Goal: Task Accomplishment & Management: Manage account settings

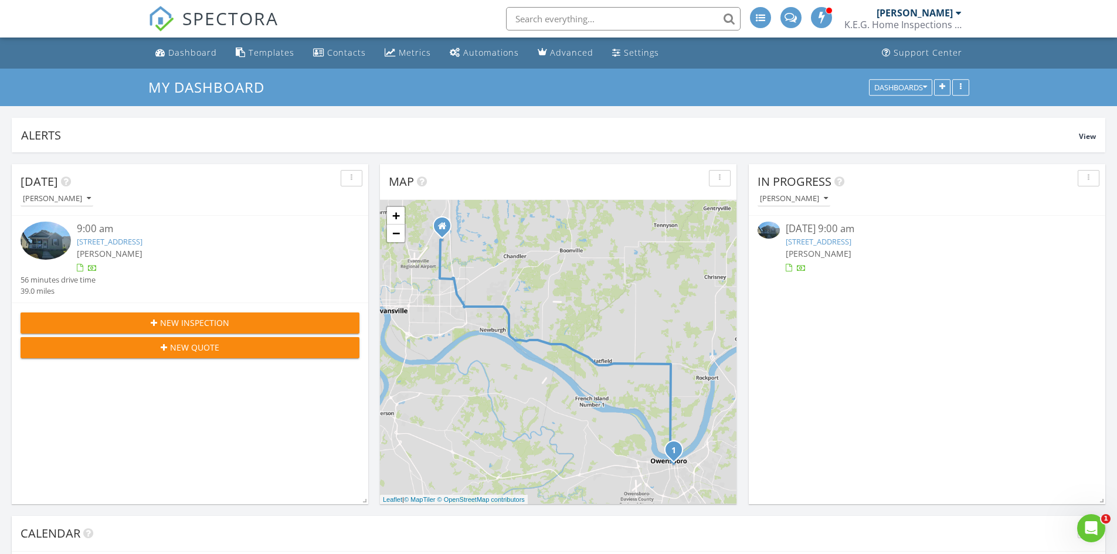
scroll to position [1085, 1135]
click at [142, 245] on link "535 Bolivar St, Owensboro, KY 42303" at bounding box center [110, 241] width 66 height 11
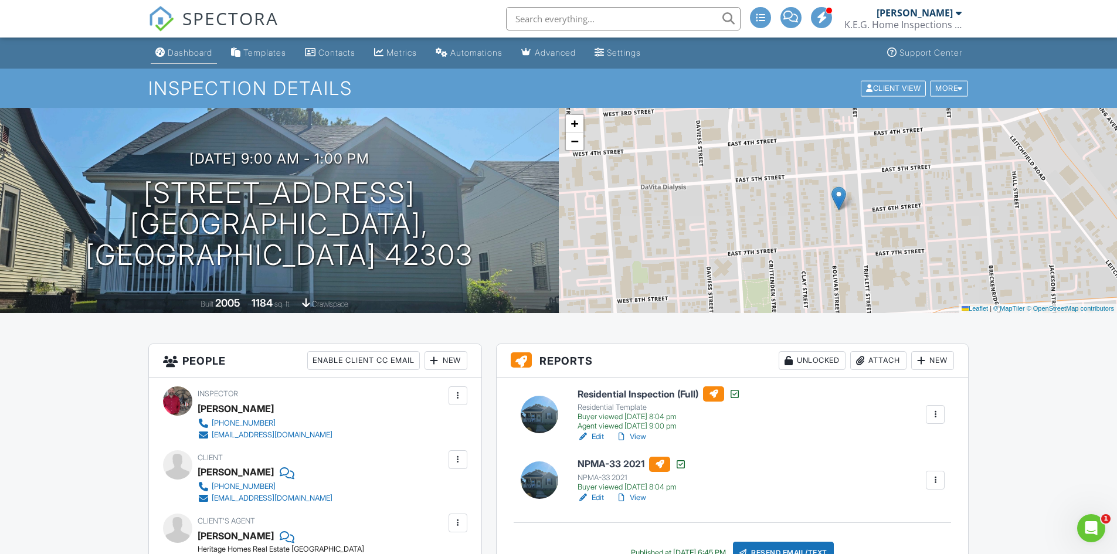
click at [201, 48] on div "Dashboard" at bounding box center [190, 52] width 45 height 10
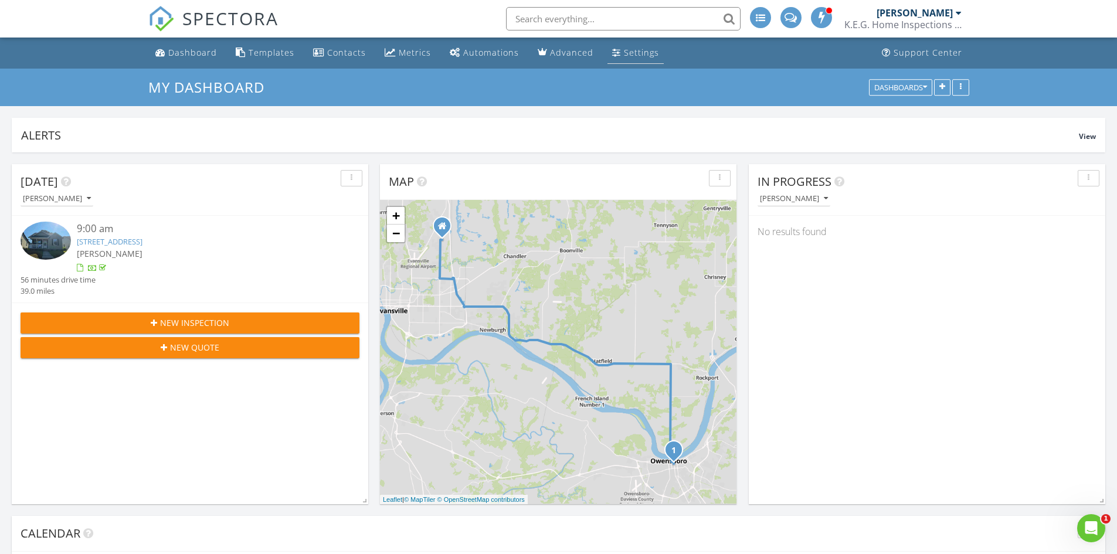
click at [644, 56] on div "Settings" at bounding box center [641, 52] width 35 height 11
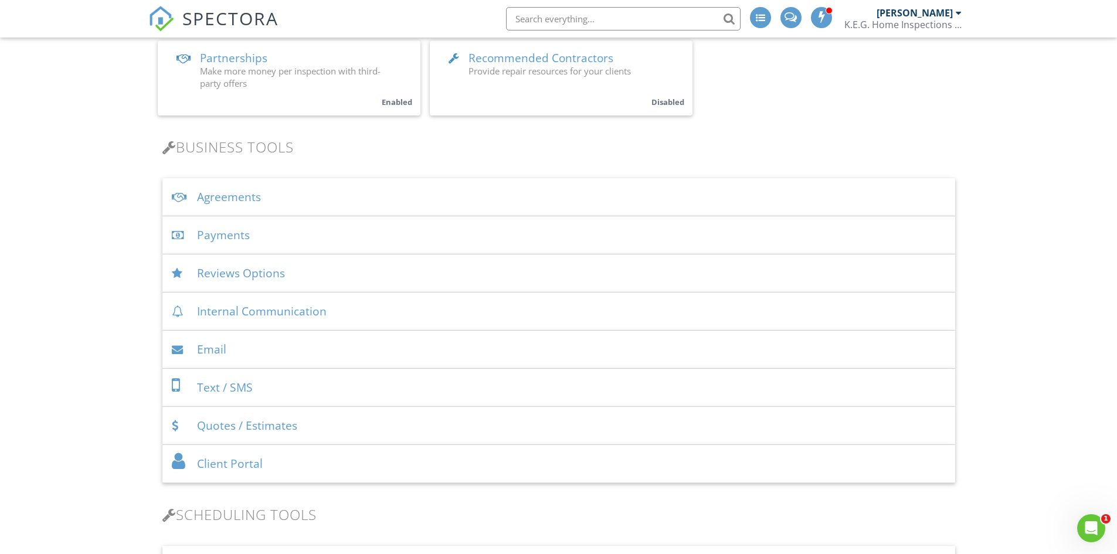
click at [236, 240] on div "Payments" at bounding box center [558, 235] width 793 height 38
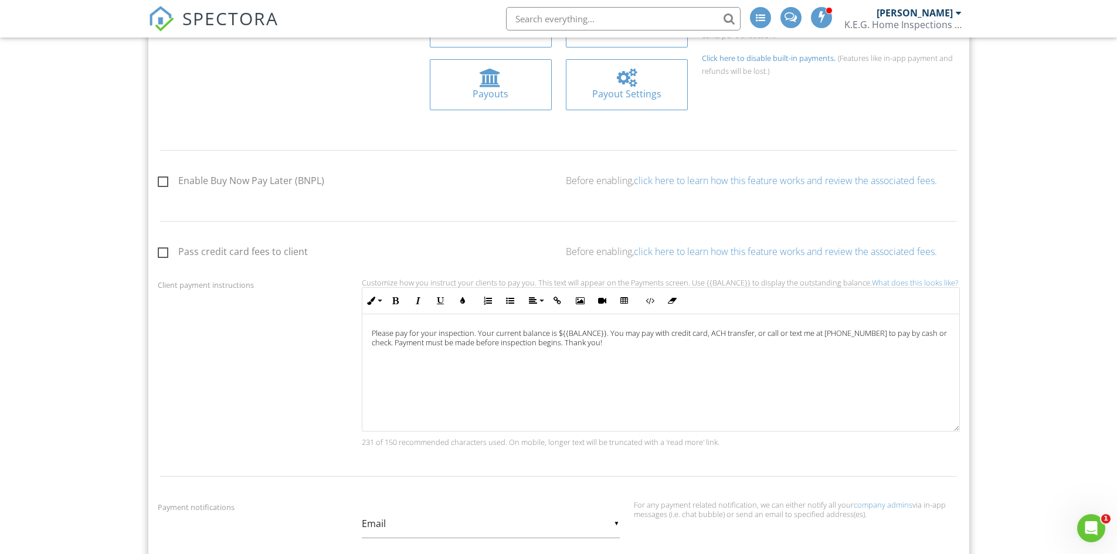
scroll to position [586, 0]
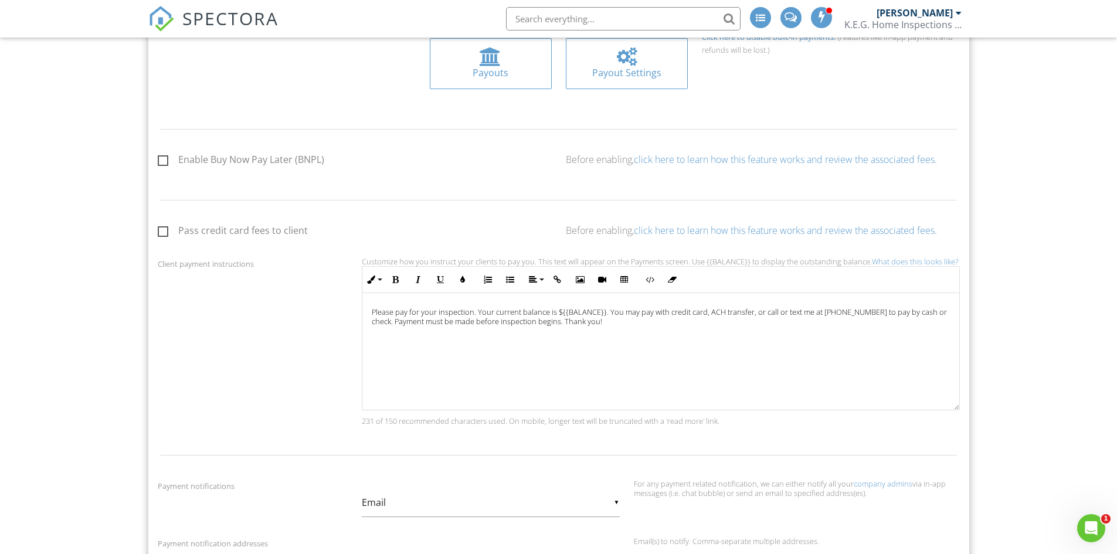
click at [161, 229] on label "Pass credit card fees to client" at bounding box center [233, 232] width 150 height 15
click at [161, 229] on input "Pass credit card fees to client" at bounding box center [162, 233] width 8 height 8
checkbox input "true"
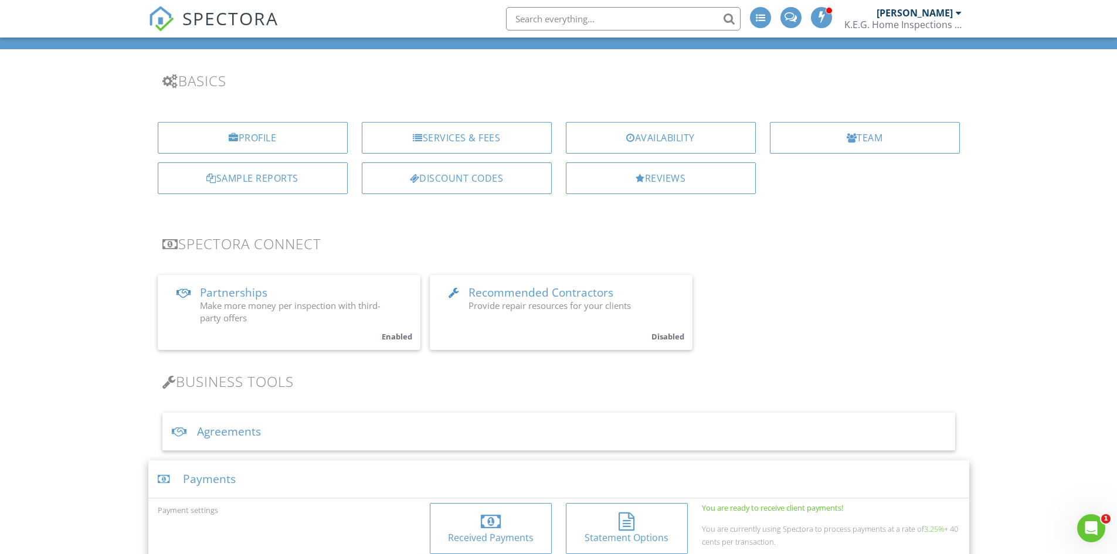
scroll to position [0, 0]
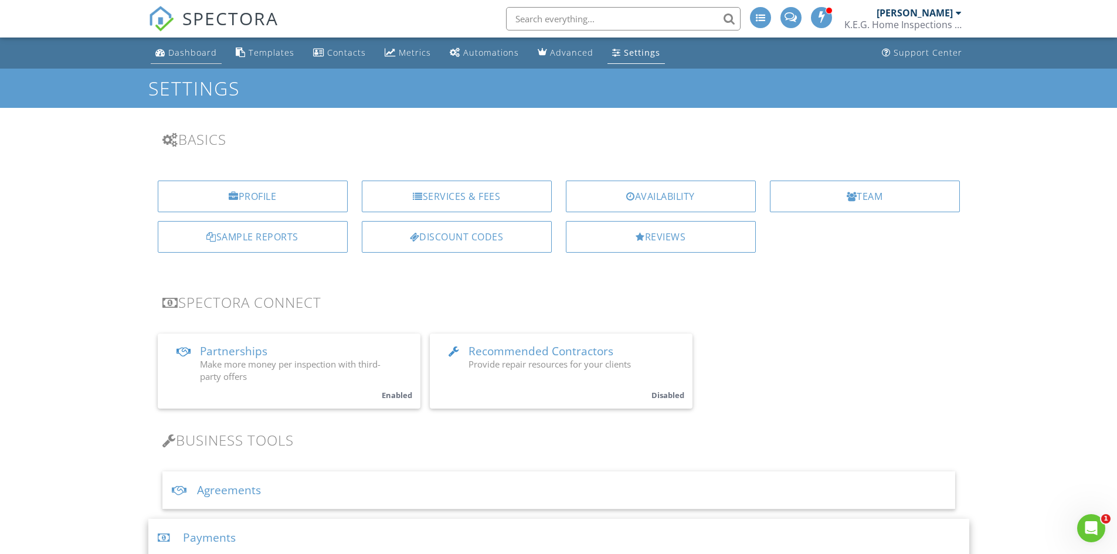
click at [187, 52] on div "Dashboard" at bounding box center [192, 52] width 49 height 11
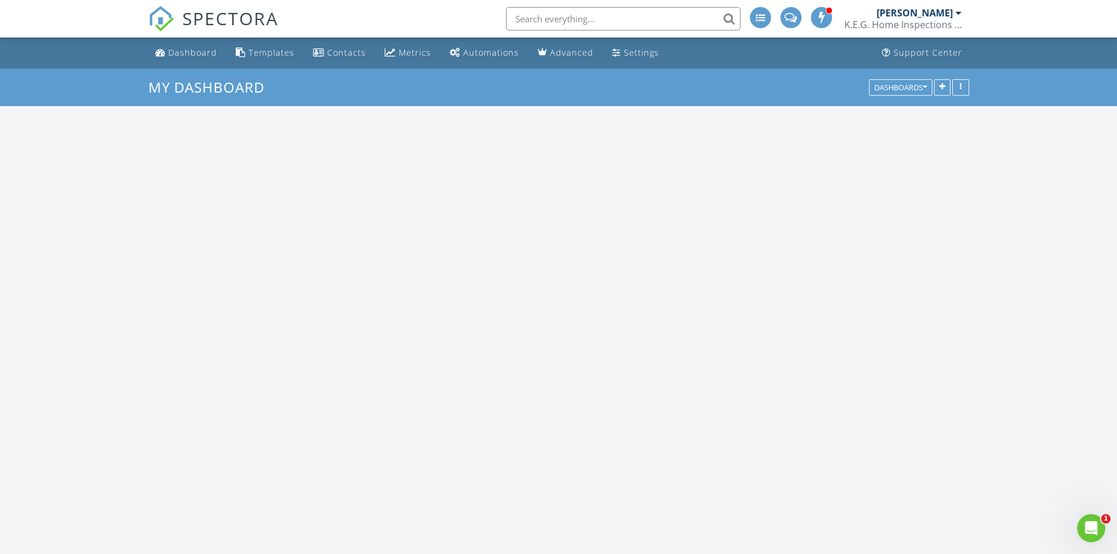
scroll to position [1085, 1135]
